Goal: Task Accomplishment & Management: Manage account settings

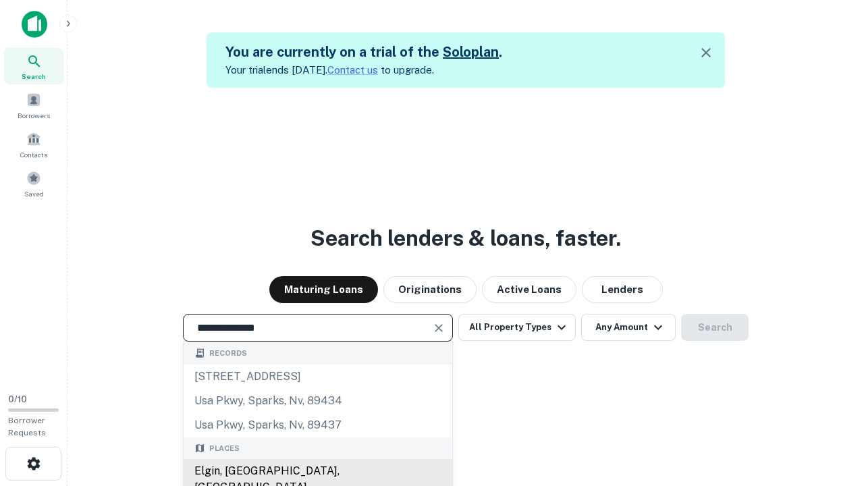
click at [317, 471] on div "Elgin, [GEOGRAPHIC_DATA], [GEOGRAPHIC_DATA]" at bounding box center [318, 479] width 269 height 40
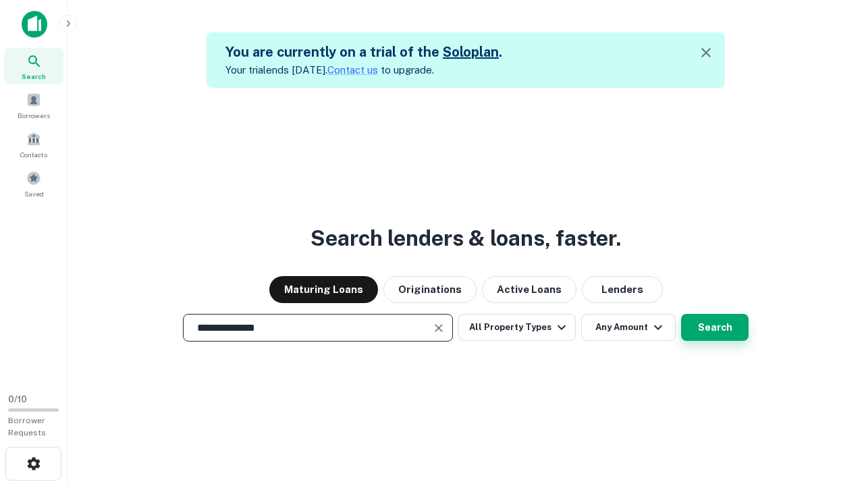
type input "**********"
click at [681, 314] on button "Search" at bounding box center [714, 327] width 67 height 27
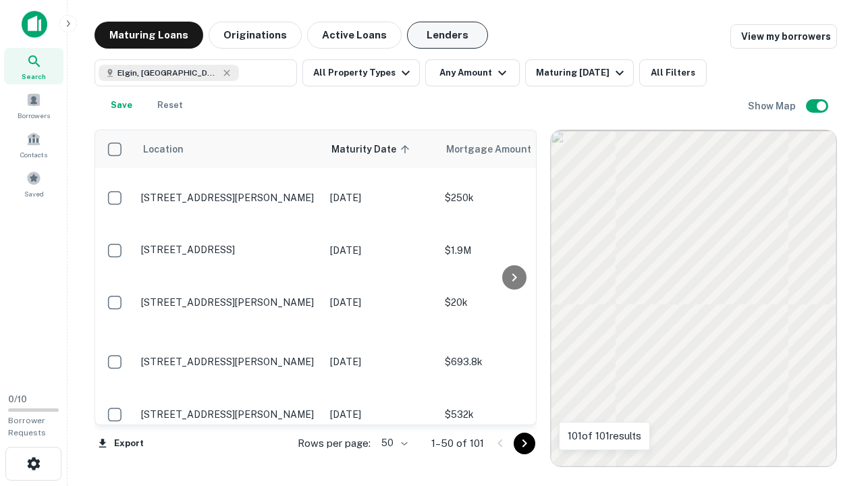
click at [447, 35] on button "Lenders" at bounding box center [447, 35] width 81 height 27
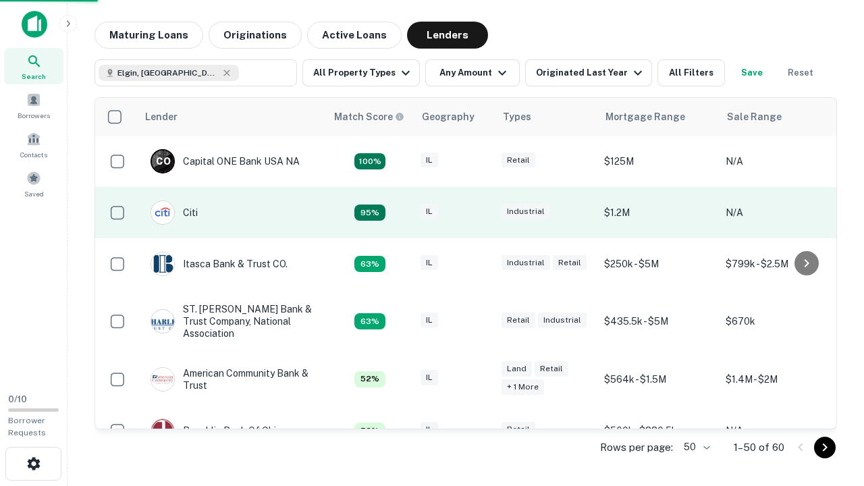
click at [479, 213] on div "IL" at bounding box center [453, 213] width 67 height 18
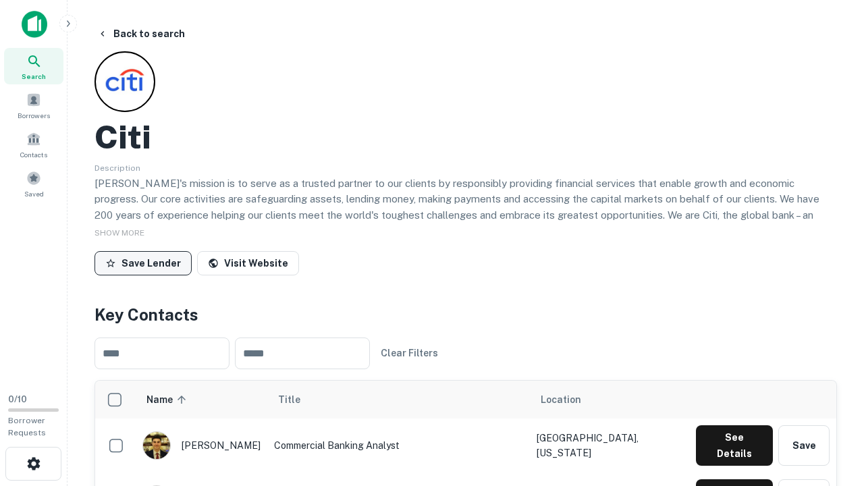
click at [143, 262] on button "Save Lender" at bounding box center [142, 263] width 97 height 24
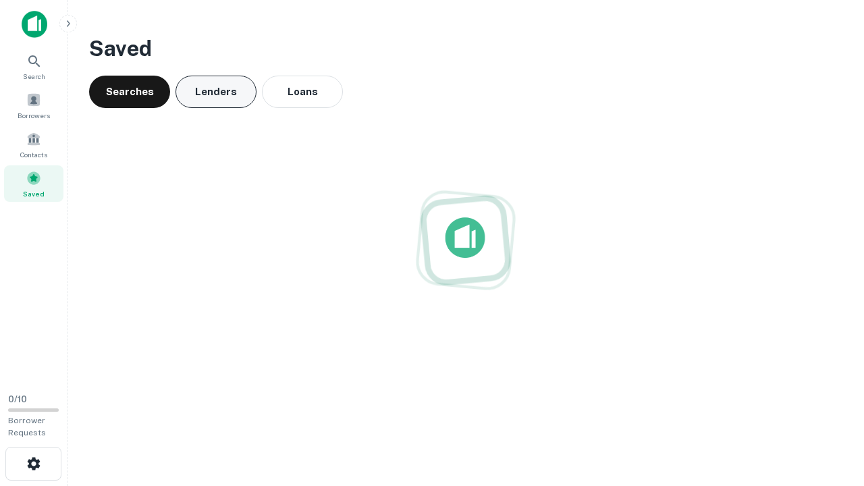
click at [216, 92] on button "Lenders" at bounding box center [215, 92] width 81 height 32
